Goal: Find specific page/section: Find specific page/section

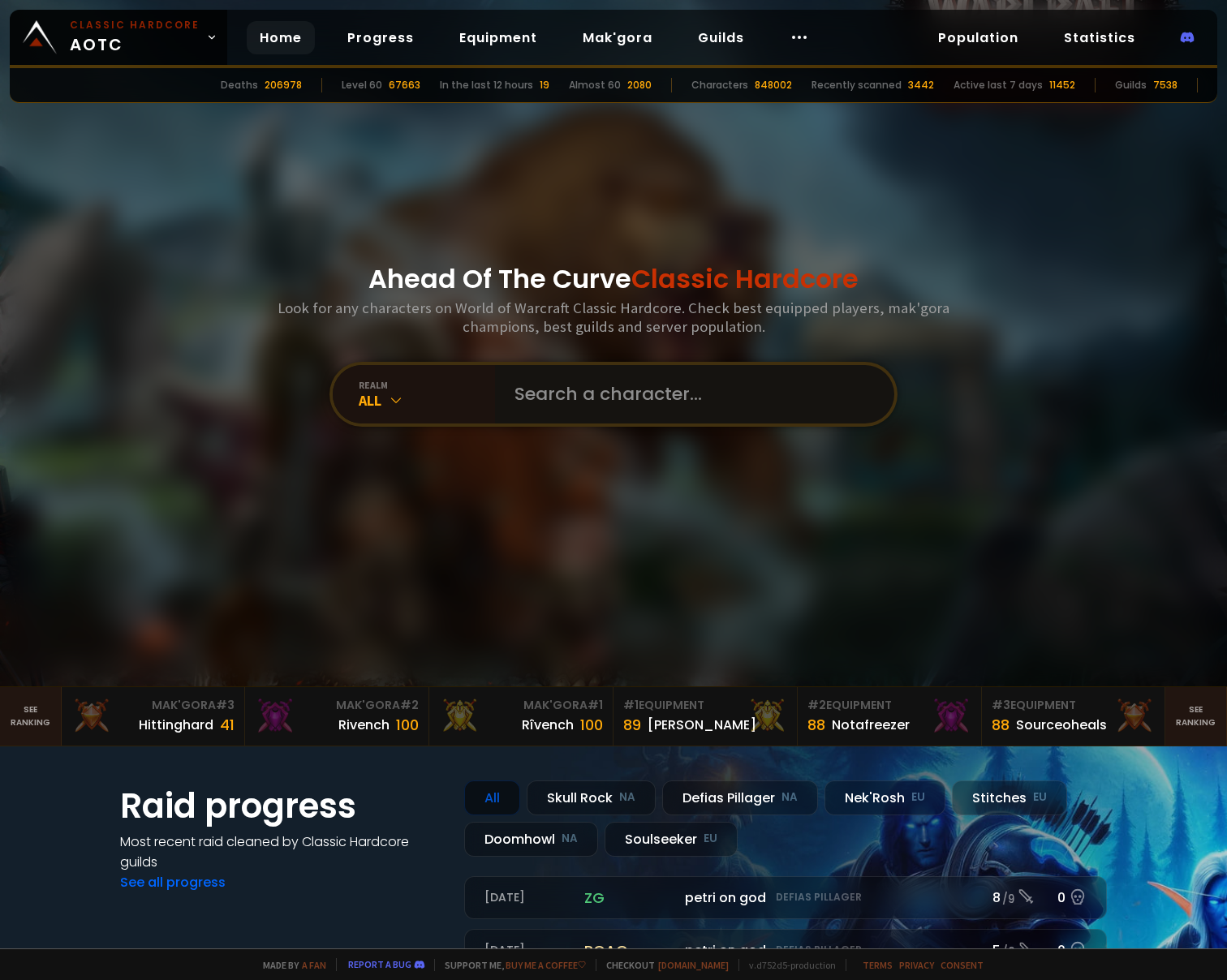
click at [581, 409] on input "text" at bounding box center [689, 394] width 370 height 58
click at [342, 405] on div "realm All" at bounding box center [413, 394] width 162 height 58
click at [361, 417] on div "realm All" at bounding box center [413, 394] width 162 height 58
click at [372, 408] on div "All" at bounding box center [426, 400] width 136 height 19
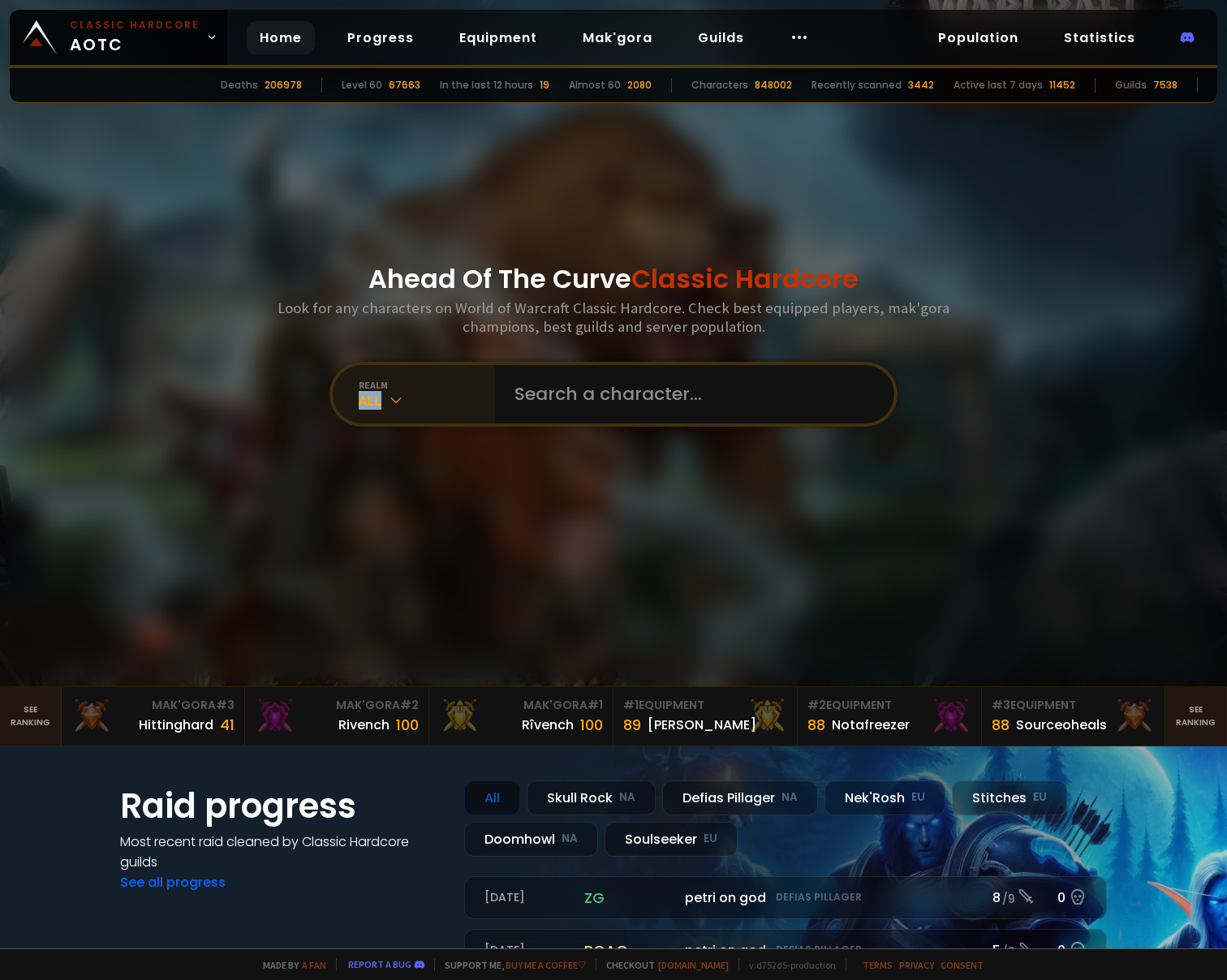
click at [373, 408] on div "All" at bounding box center [426, 400] width 136 height 19
click at [380, 403] on div "All" at bounding box center [426, 400] width 136 height 19
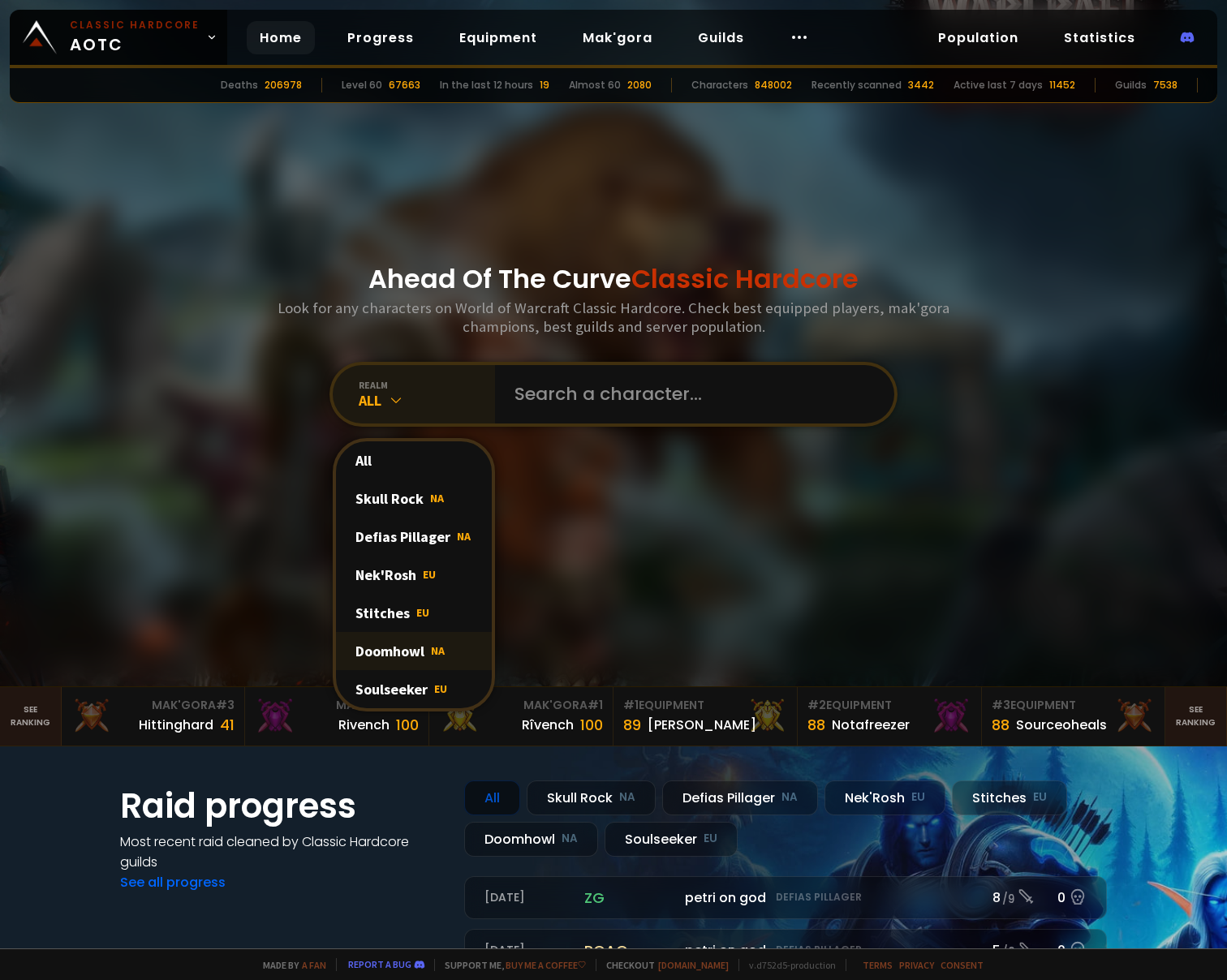
click at [395, 647] on div "Doomhowl NA" at bounding box center [414, 650] width 156 height 38
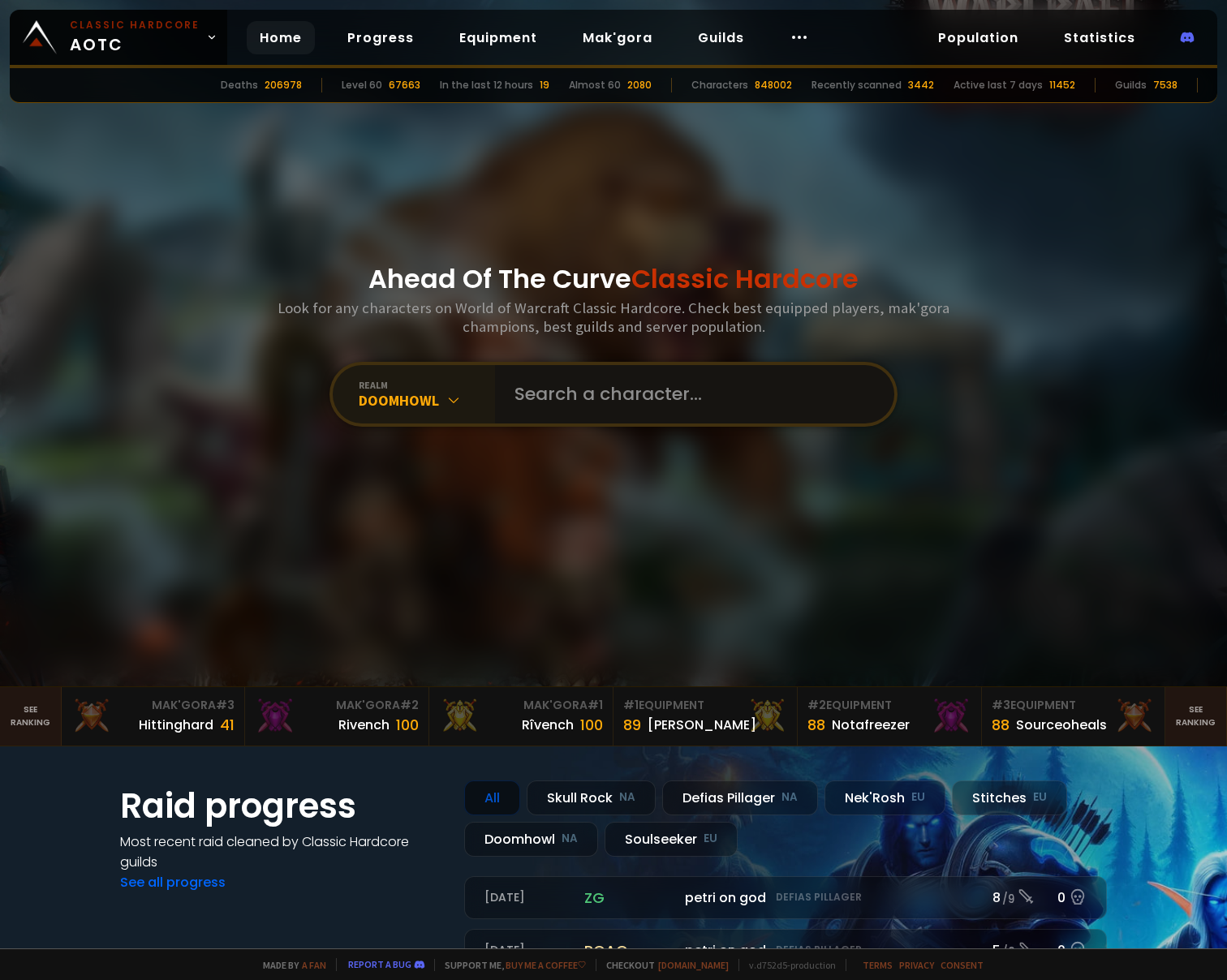
click at [514, 393] on input "text" at bounding box center [689, 394] width 370 height 58
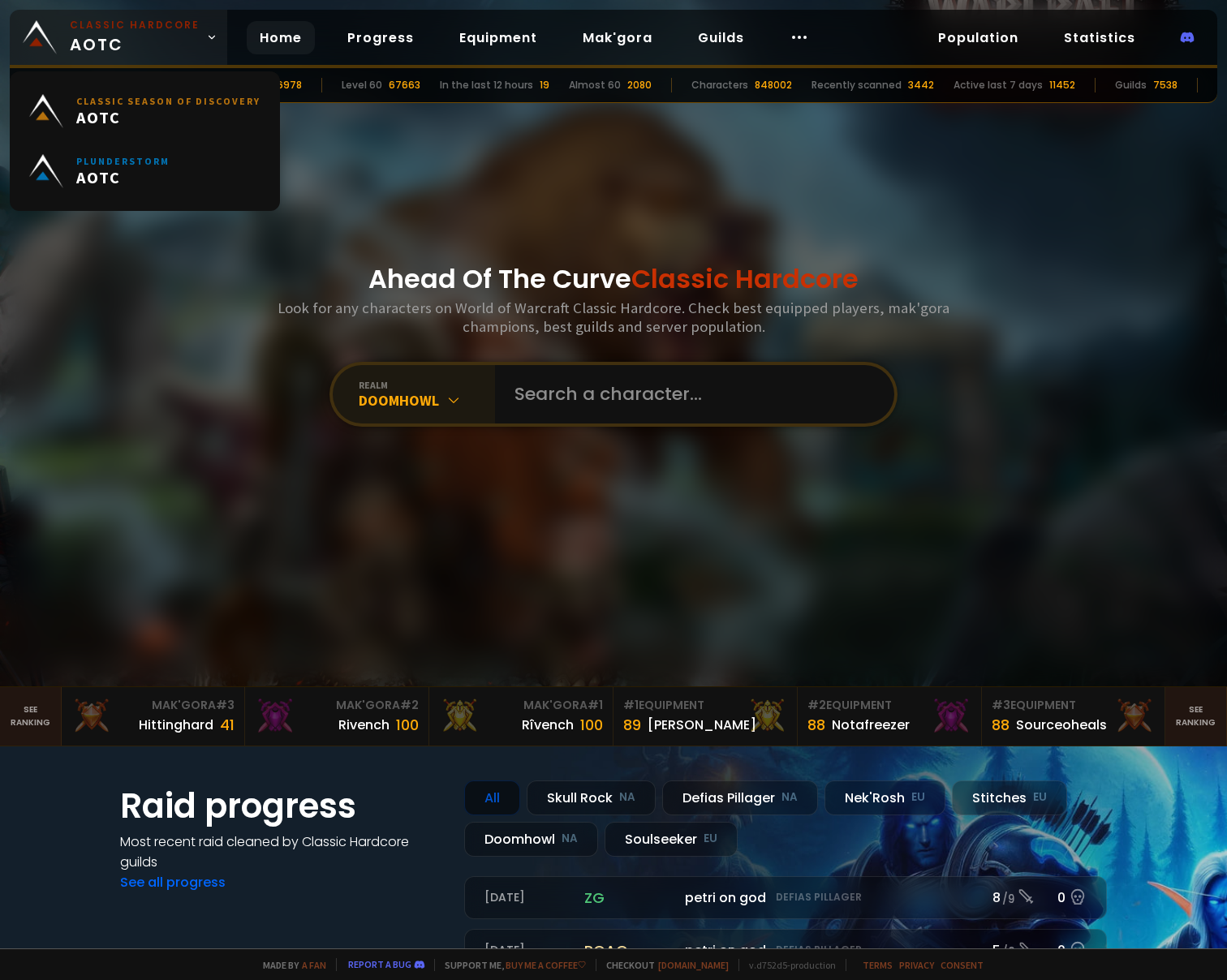
click at [183, 27] on small "Classic Hardcore" at bounding box center [134, 25] width 130 height 15
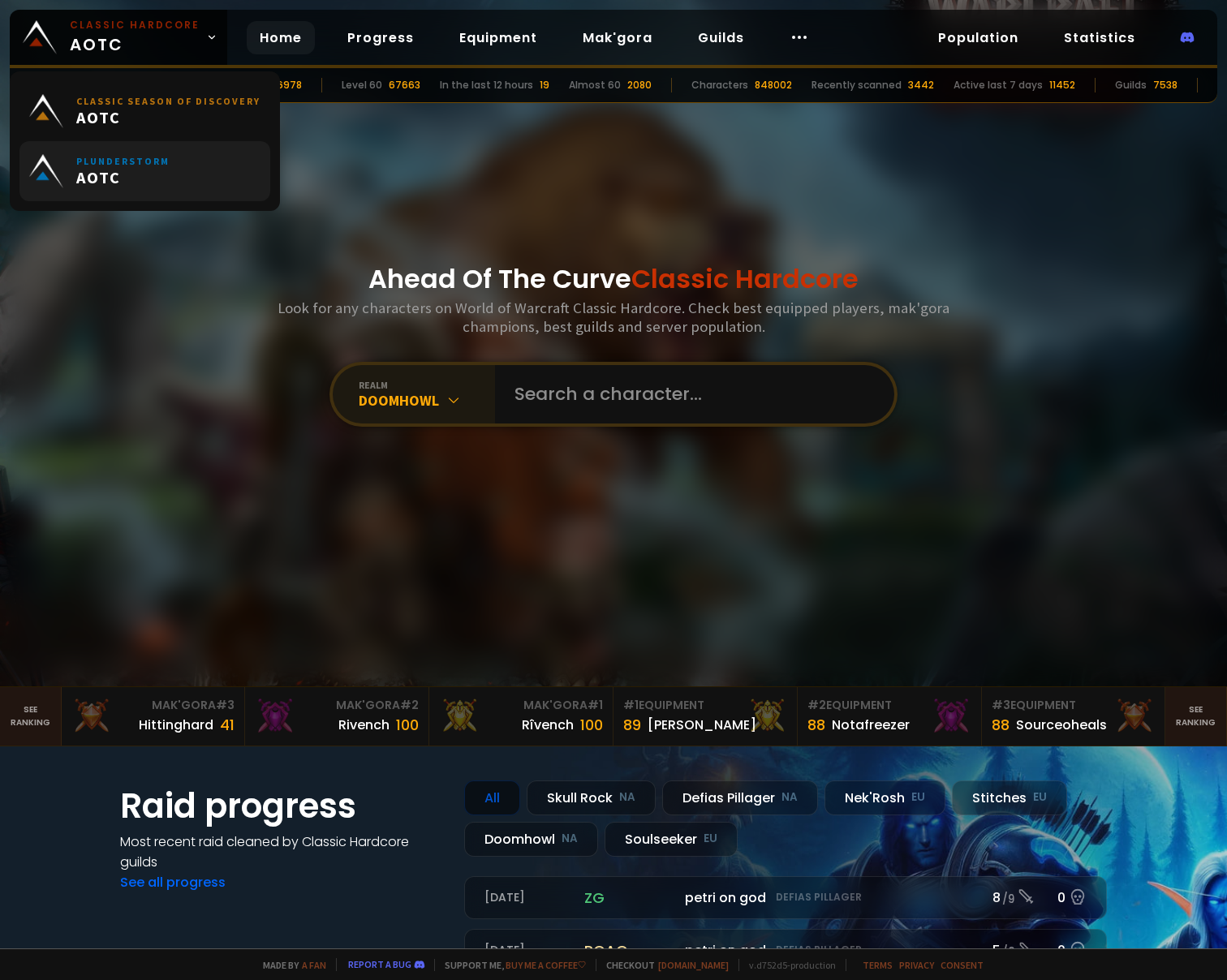
click at [170, 173] on link "Plunderstorm AOTC" at bounding box center [145, 170] width 251 height 60
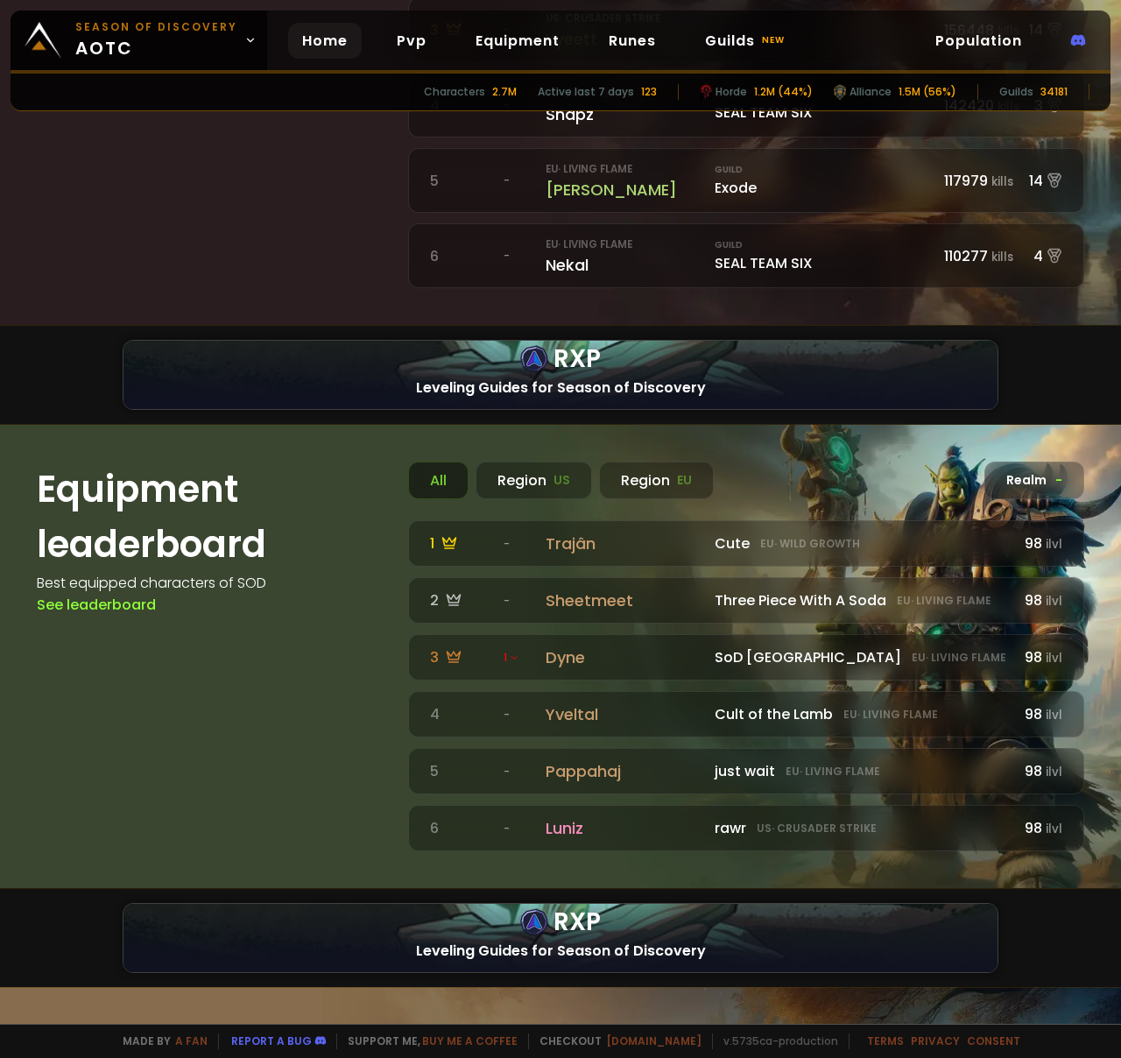
scroll to position [932, 0]
